Goal: Information Seeking & Learning: Check status

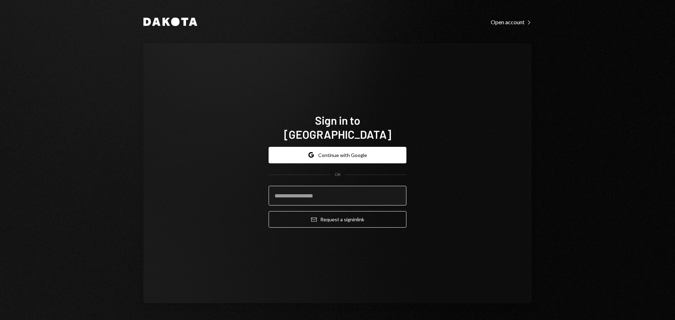
click at [299, 193] on input "email" at bounding box center [338, 196] width 138 height 20
type input "**********"
click at [269, 211] on button "Email Request a sign in link" at bounding box center [338, 219] width 138 height 17
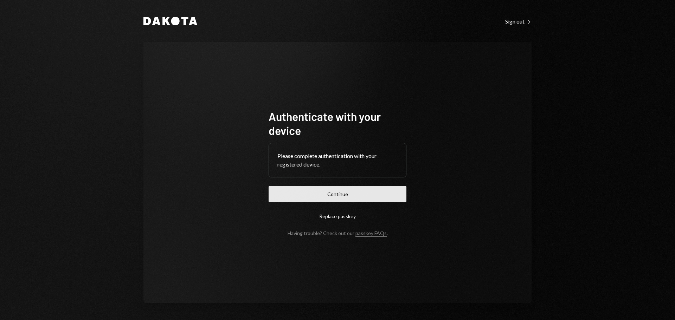
click at [380, 196] on button "Continue" at bounding box center [338, 194] width 138 height 17
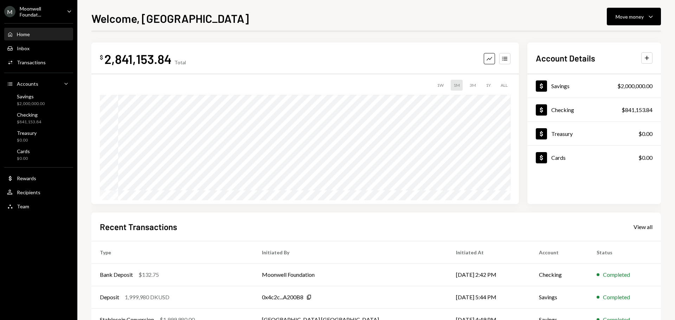
scroll to position [70, 0]
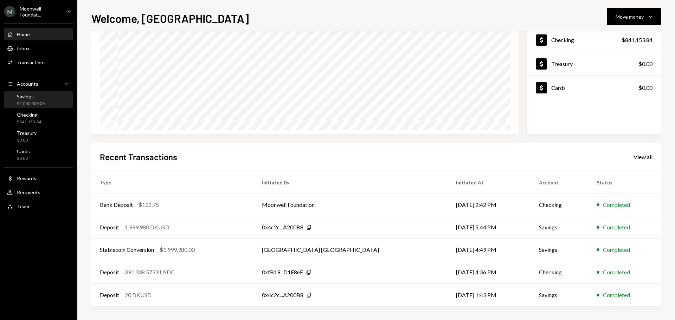
click at [45, 106] on div "Savings $2,000,000.00" at bounding box center [38, 100] width 63 height 13
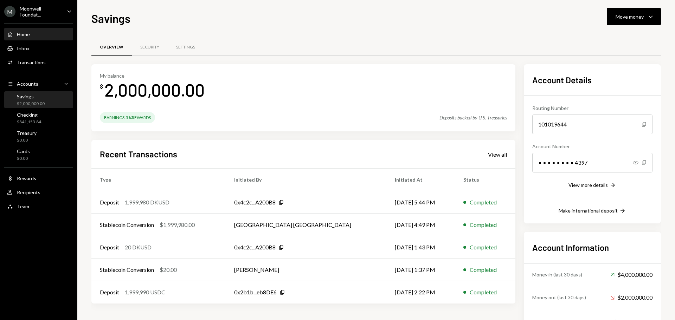
click at [25, 36] on div "Home" at bounding box center [23, 34] width 13 height 6
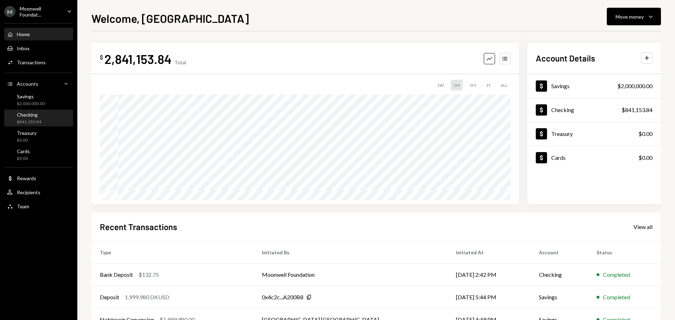
click at [44, 121] on div "Checking $841,153.84" at bounding box center [38, 118] width 63 height 13
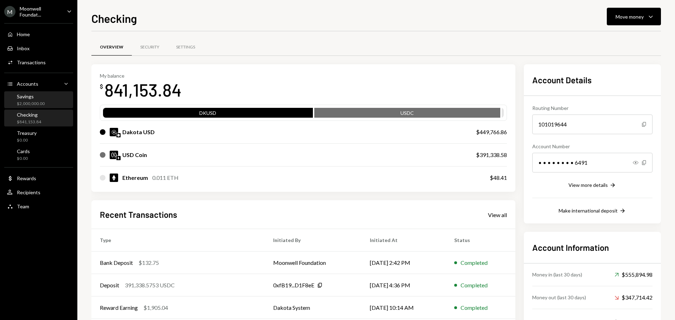
click at [33, 99] on div "Savings" at bounding box center [31, 97] width 28 height 6
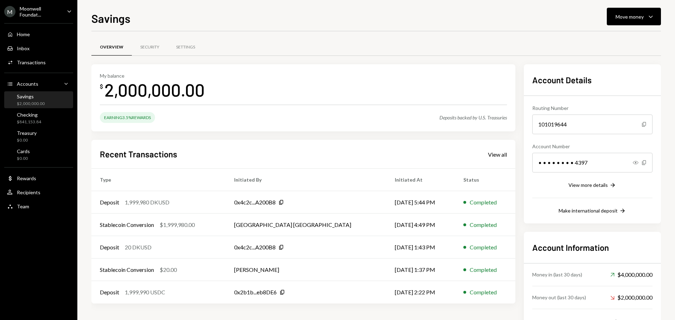
click at [42, 11] on div "Moonwell Foundat..." at bounding box center [41, 12] width 42 height 12
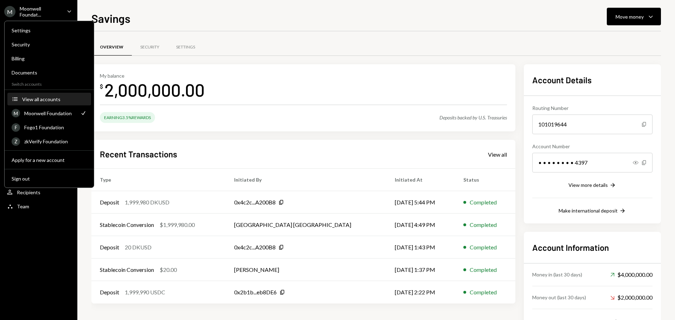
click at [45, 102] on div "View all accounts" at bounding box center [54, 99] width 65 height 6
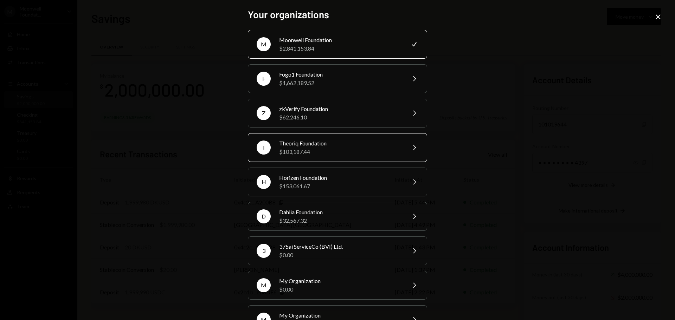
click at [308, 148] on div "$103,187.44" at bounding box center [340, 152] width 122 height 8
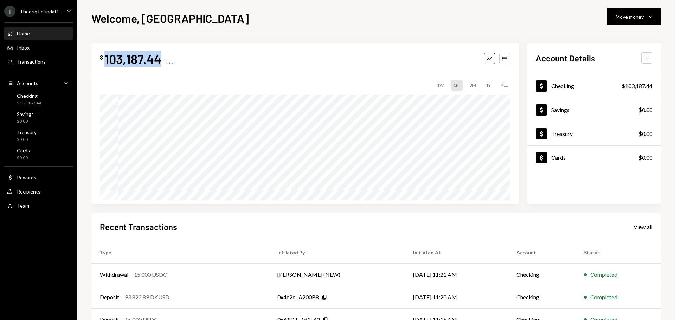
drag, startPoint x: 107, startPoint y: 61, endPoint x: 161, endPoint y: 61, distance: 54.2
click at [161, 61] on div "103,187.44" at bounding box center [132, 59] width 57 height 16
copy div "103,187.44"
click at [138, 57] on div "103,187.44" at bounding box center [132, 59] width 57 height 16
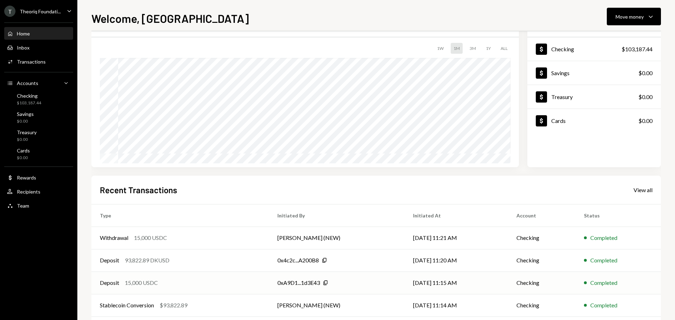
scroll to position [70, 0]
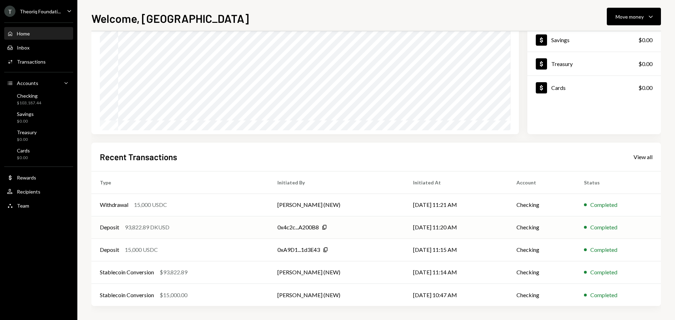
click at [167, 227] on div "93,822.89 DKUSD" at bounding box center [147, 227] width 45 height 8
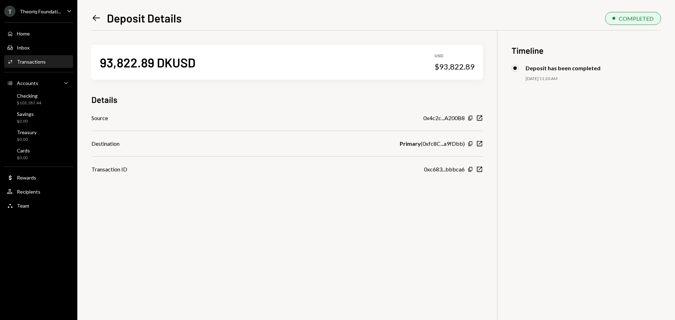
click at [96, 18] on icon at bounding box center [96, 18] width 7 height 6
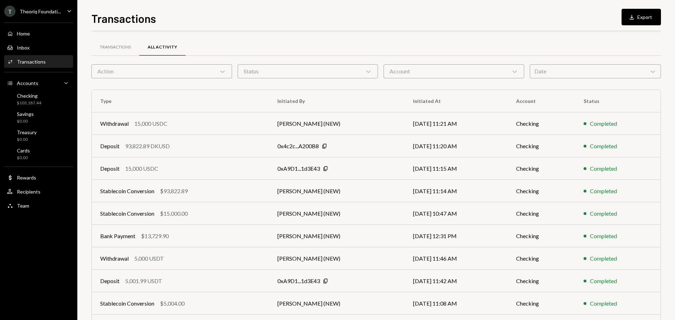
scroll to position [35, 0]
click at [33, 101] on div "$103,187.44" at bounding box center [29, 103] width 24 height 6
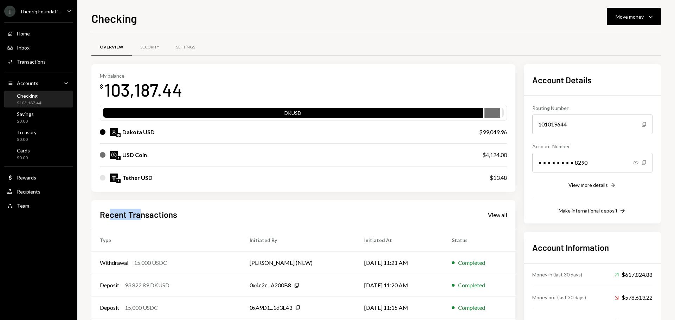
drag, startPoint x: 109, startPoint y: 216, endPoint x: 143, endPoint y: 216, distance: 33.4
click at [143, 216] on h2 "Recent Transactions" at bounding box center [138, 215] width 77 height 12
click at [148, 215] on h2 "Recent Transactions" at bounding box center [138, 215] width 77 height 12
